Goal: Find specific page/section: Find specific page/section

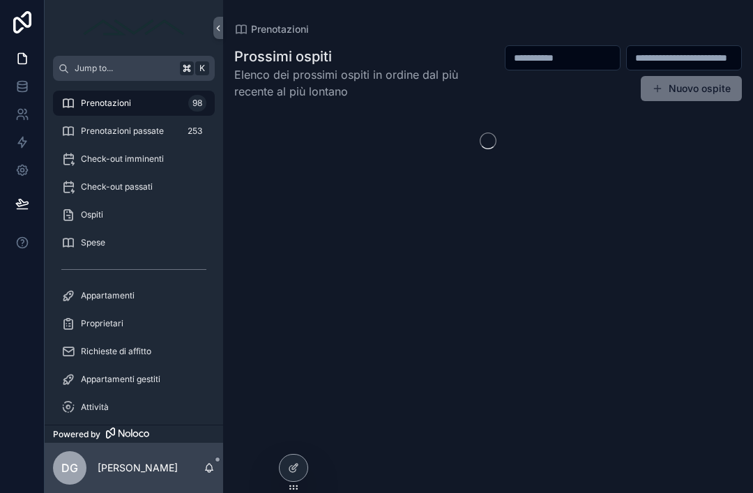
scroll to position [45, 0]
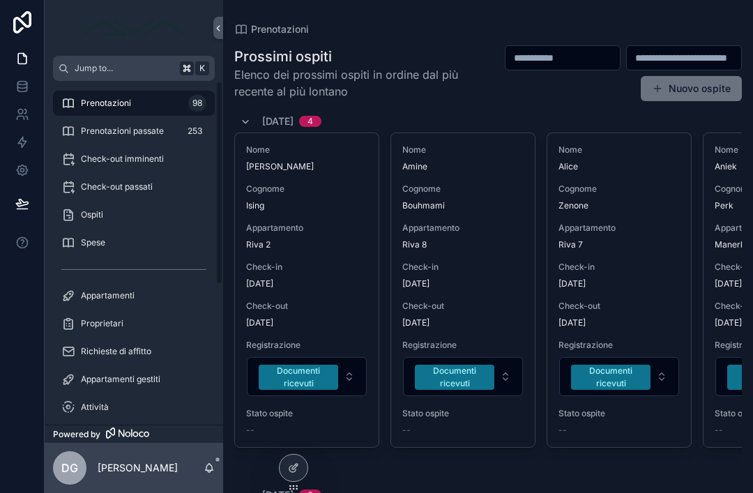
click at [104, 126] on span "Prenotazioni passate" at bounding box center [122, 131] width 83 height 11
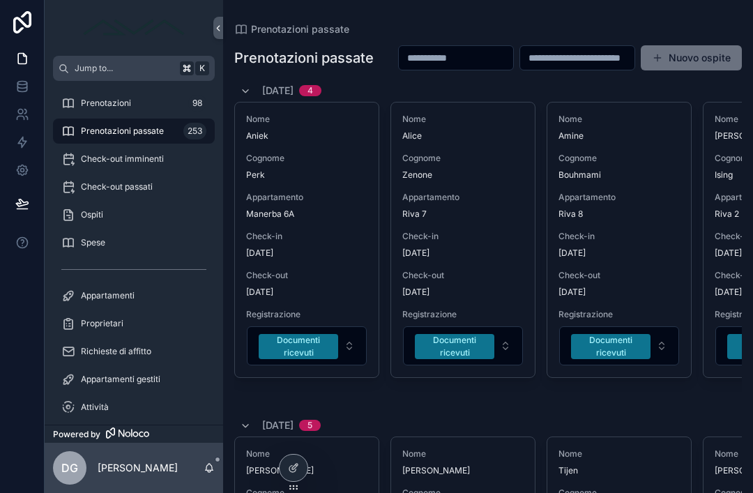
click at [26, 116] on icon at bounding box center [27, 117] width 2 height 3
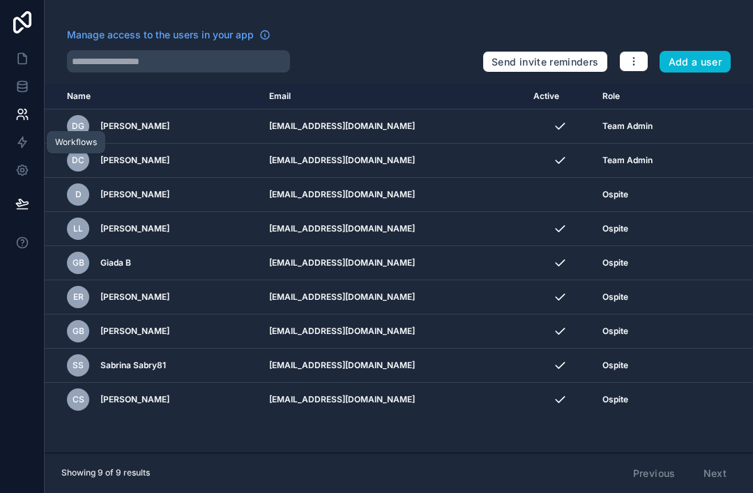
click at [29, 128] on link at bounding box center [22, 142] width 44 height 28
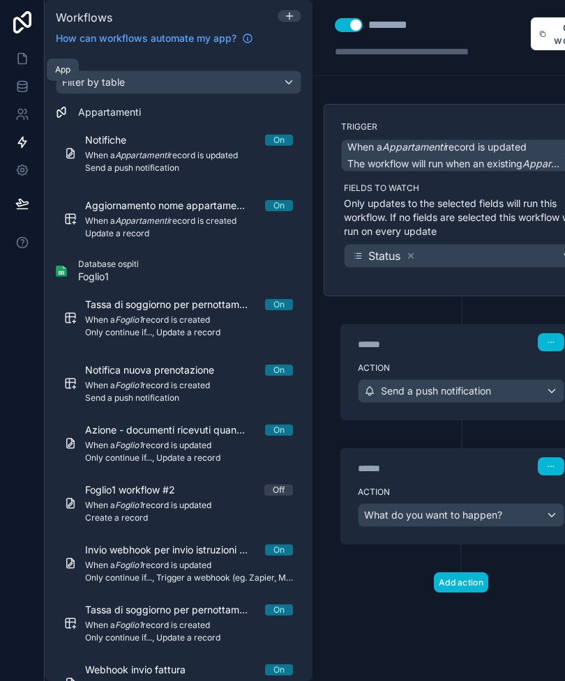
click at [18, 54] on icon at bounding box center [22, 59] width 8 height 10
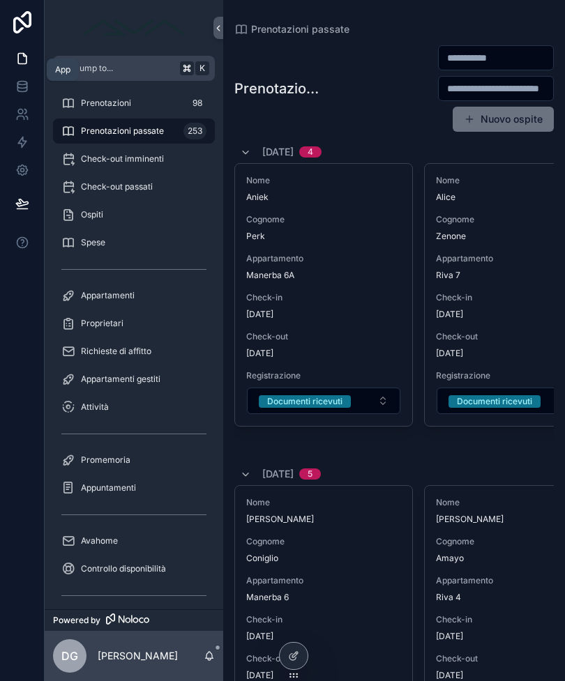
click at [126, 482] on div "Appuntamenti" at bounding box center [133, 488] width 145 height 22
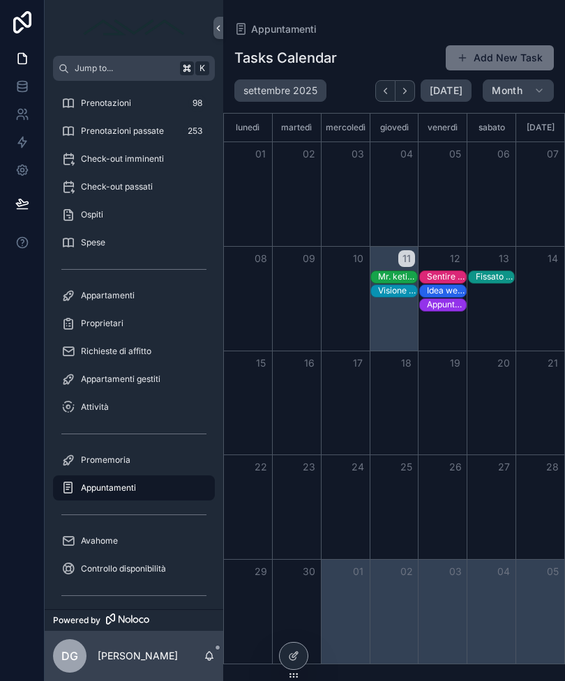
click at [395, 282] on div "Mr. keting" at bounding box center [397, 276] width 39 height 11
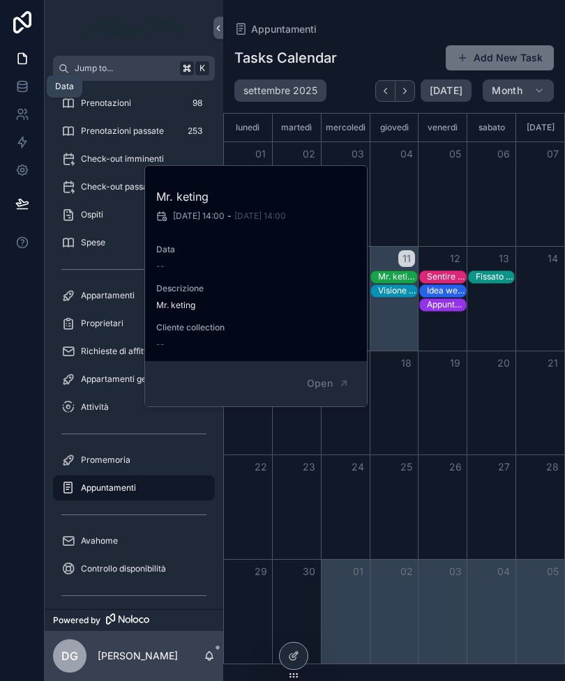
click at [23, 85] on icon at bounding box center [21, 83] width 9 height 3
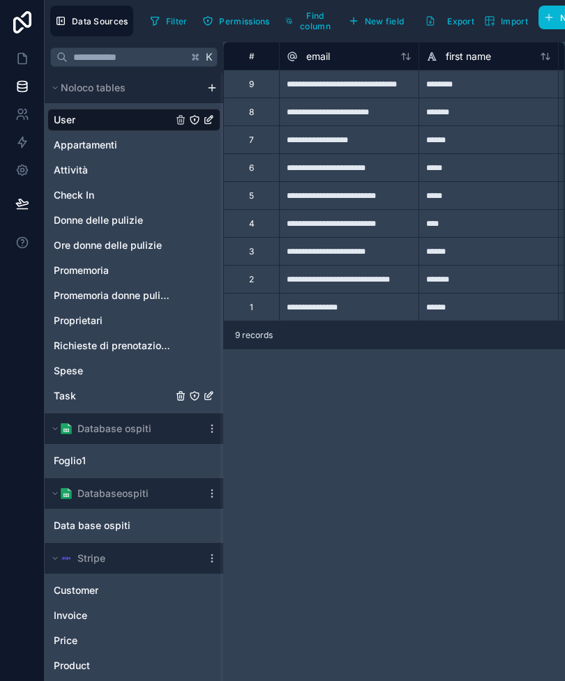
click at [81, 400] on link "Task" at bounding box center [113, 396] width 119 height 14
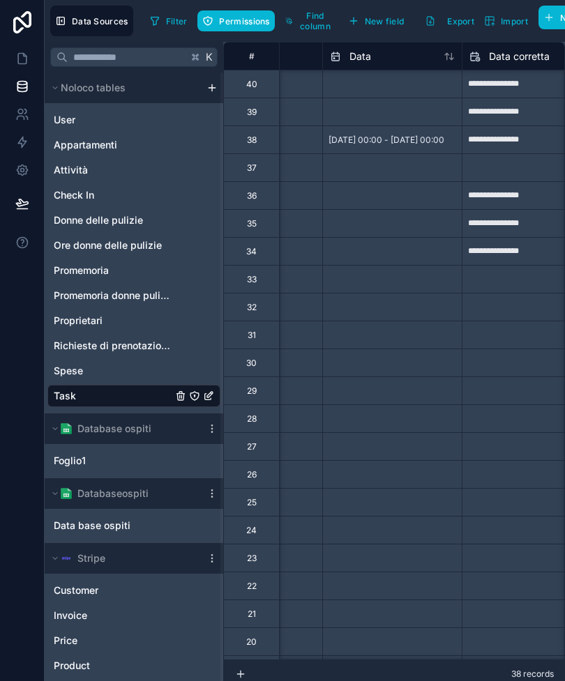
scroll to position [0, 234]
click at [22, 65] on icon at bounding box center [22, 59] width 14 height 14
